Goal: Information Seeking & Learning: Learn about a topic

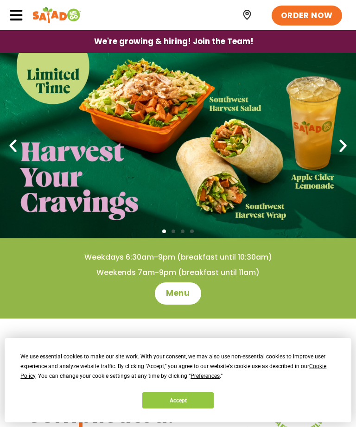
click at [22, 18] on icon at bounding box center [16, 15] width 14 height 14
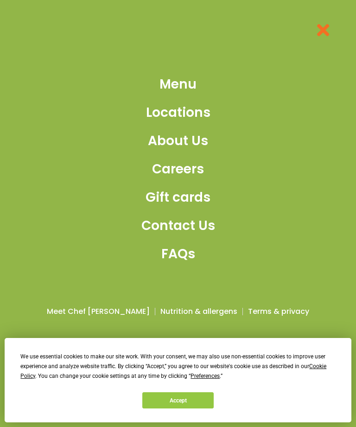
click at [190, 94] on span "Menu" at bounding box center [177, 84] width 37 height 19
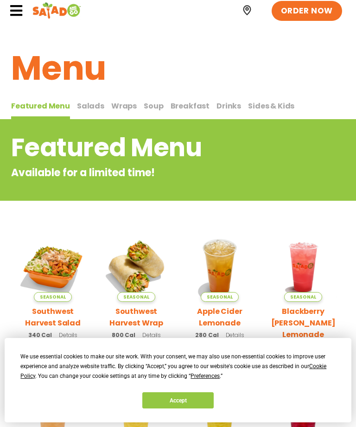
scroll to position [6, 0]
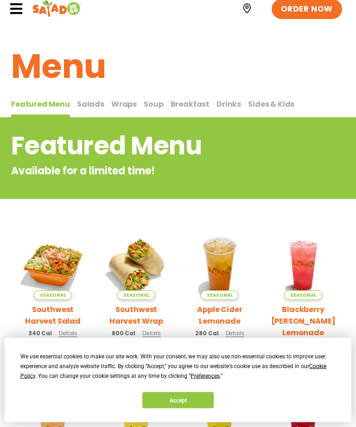
click at [193, 402] on button "Accept" at bounding box center [177, 400] width 71 height 16
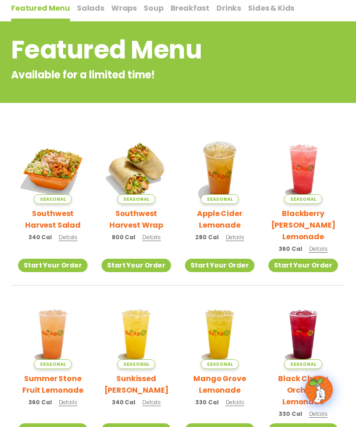
scroll to position [104, 0]
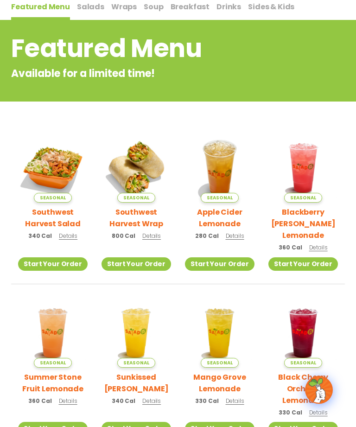
click at [68, 238] on span "Details" at bounding box center [68, 236] width 19 height 8
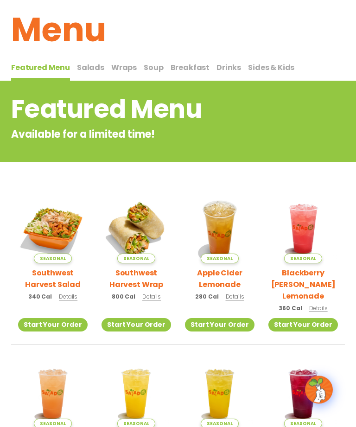
scroll to position [0, 0]
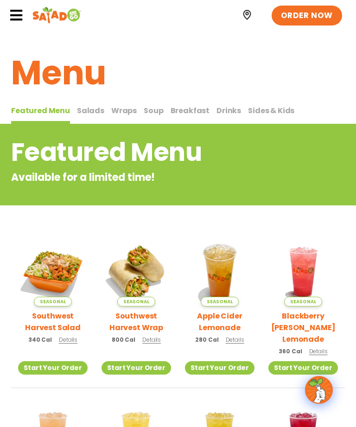
click at [89, 106] on span "Salads" at bounding box center [90, 110] width 27 height 11
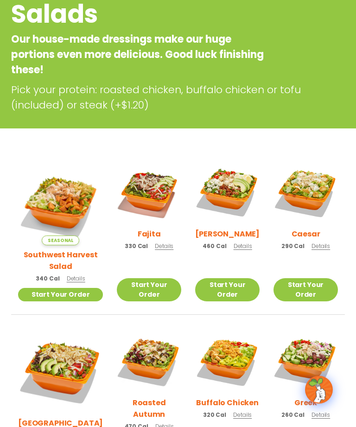
scroll to position [139, 0]
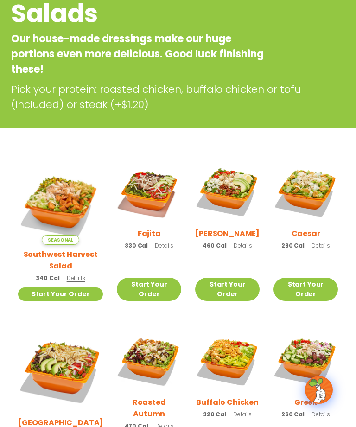
click at [155, 249] on span "Details" at bounding box center [164, 245] width 19 height 8
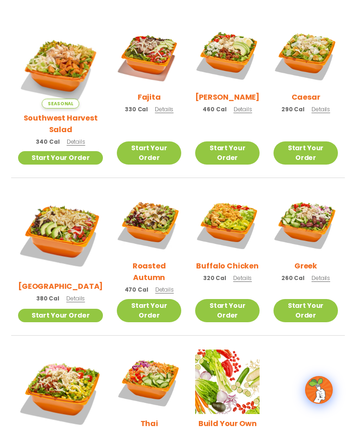
scroll to position [273, 0]
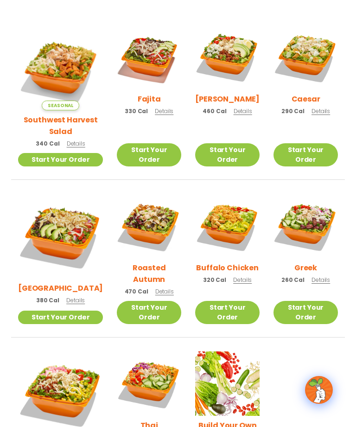
click at [62, 352] on img at bounding box center [60, 393] width 85 height 85
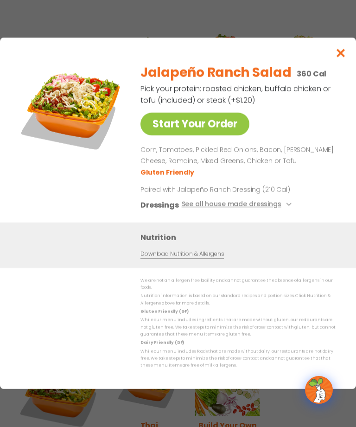
scroll to position [274, 0]
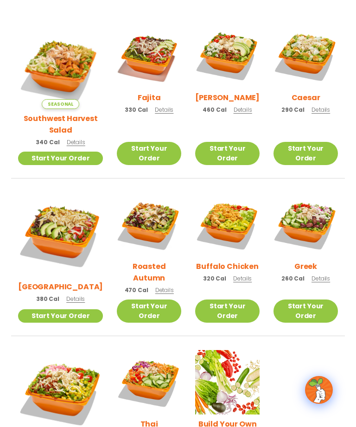
click at [58, 56] on img at bounding box center [60, 66] width 85 height 85
click at [231, 44] on img at bounding box center [227, 56] width 64 height 64
click at [52, 356] on img at bounding box center [60, 392] width 85 height 85
click at [151, 285] on p "470 Cal Details" at bounding box center [149, 290] width 49 height 10
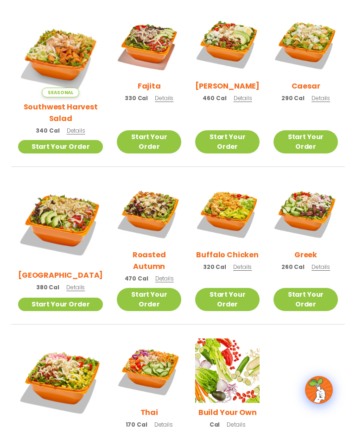
scroll to position [285, 0]
click at [68, 127] on span "Details" at bounding box center [76, 131] width 19 height 8
click at [155, 102] on span "Details" at bounding box center [164, 98] width 19 height 8
click at [68, 283] on span "Details" at bounding box center [75, 287] width 19 height 8
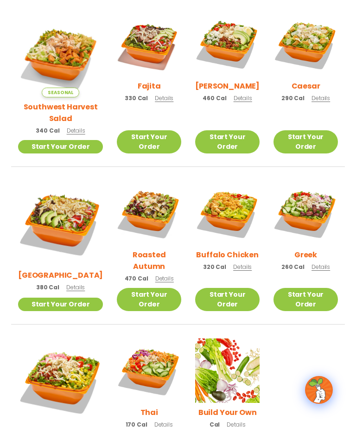
click at [155, 102] on span "Details" at bounding box center [164, 98] width 19 height 8
click at [154, 420] on span "Details" at bounding box center [163, 424] width 19 height 8
click at [68, 126] on span "Details" at bounding box center [76, 130] width 19 height 8
click at [319, 102] on span "Details" at bounding box center [320, 98] width 19 height 8
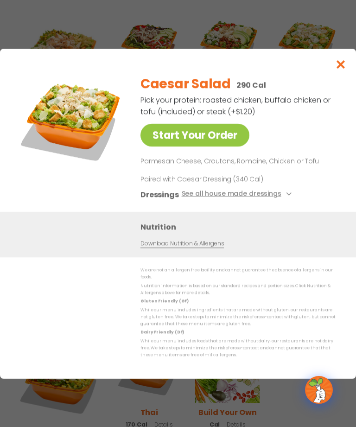
click at [337, 89] on div "Caesar 290 Cal Details" at bounding box center [305, 59] width 64 height 95
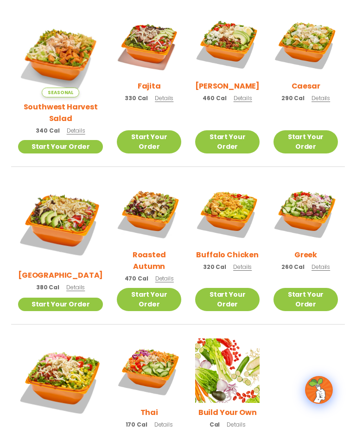
click at [69, 283] on span "Details" at bounding box center [75, 287] width 19 height 8
click at [154, 420] on span "Details" at bounding box center [163, 424] width 19 height 8
click at [315, 263] on span "Details" at bounding box center [320, 267] width 19 height 8
click at [67, 126] on span "Details" at bounding box center [76, 130] width 19 height 8
